Goal: Obtain resource: Download file/media

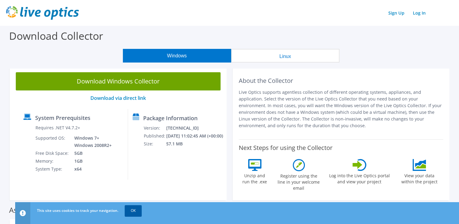
click at [137, 210] on link "OK" at bounding box center [133, 210] width 17 height 11
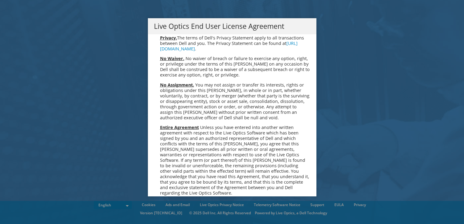
scroll to position [2295, 0]
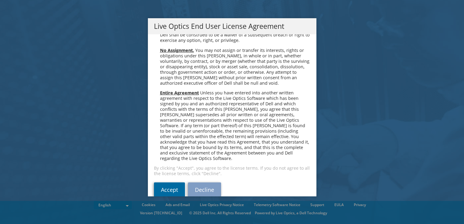
click at [160, 182] on link "Accept" at bounding box center [169, 189] width 31 height 15
